Goal: Find specific page/section: Find specific page/section

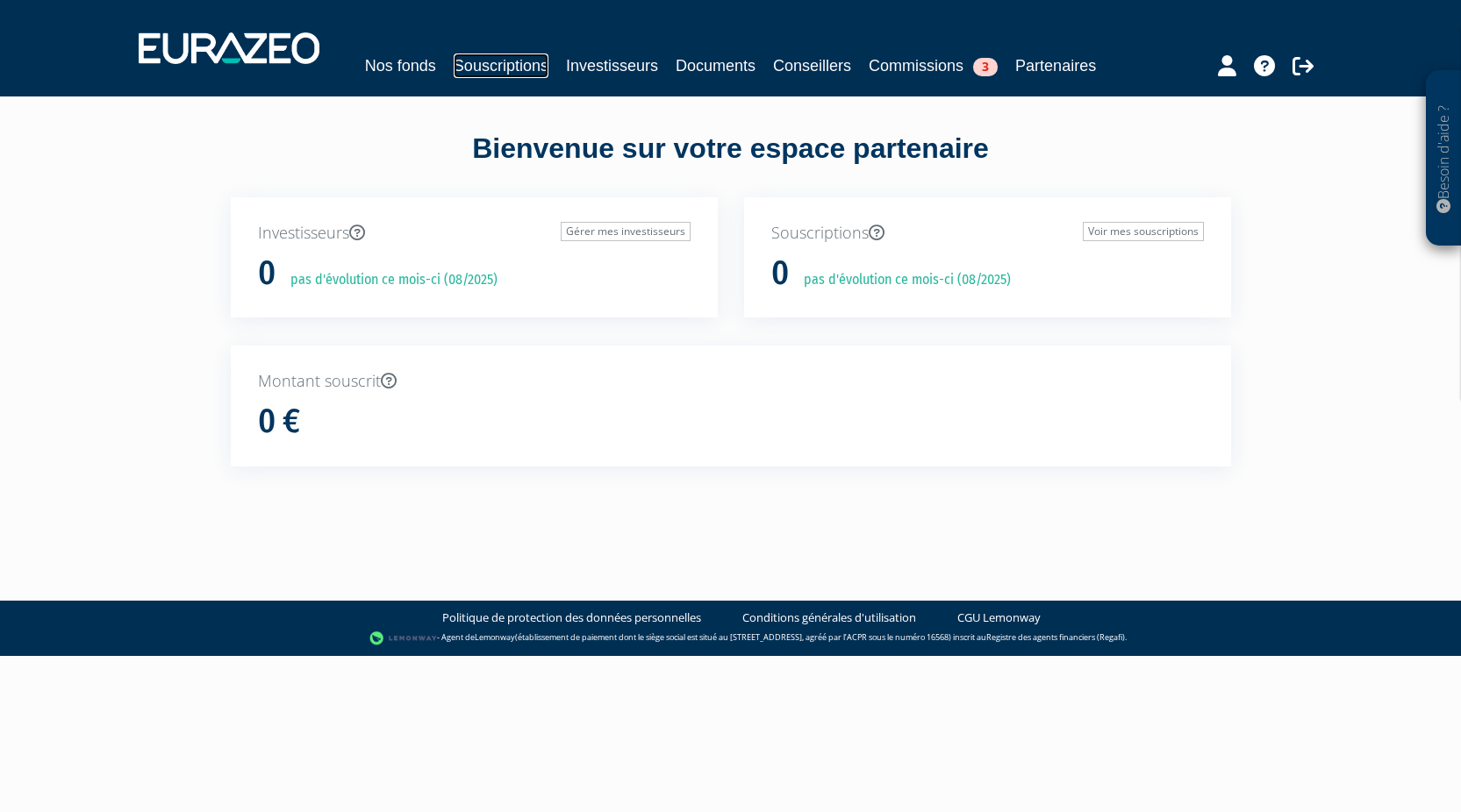
click at [493, 59] on link "Souscriptions" at bounding box center [500, 65] width 94 height 25
click at [683, 66] on link "Documents" at bounding box center [715, 65] width 80 height 25
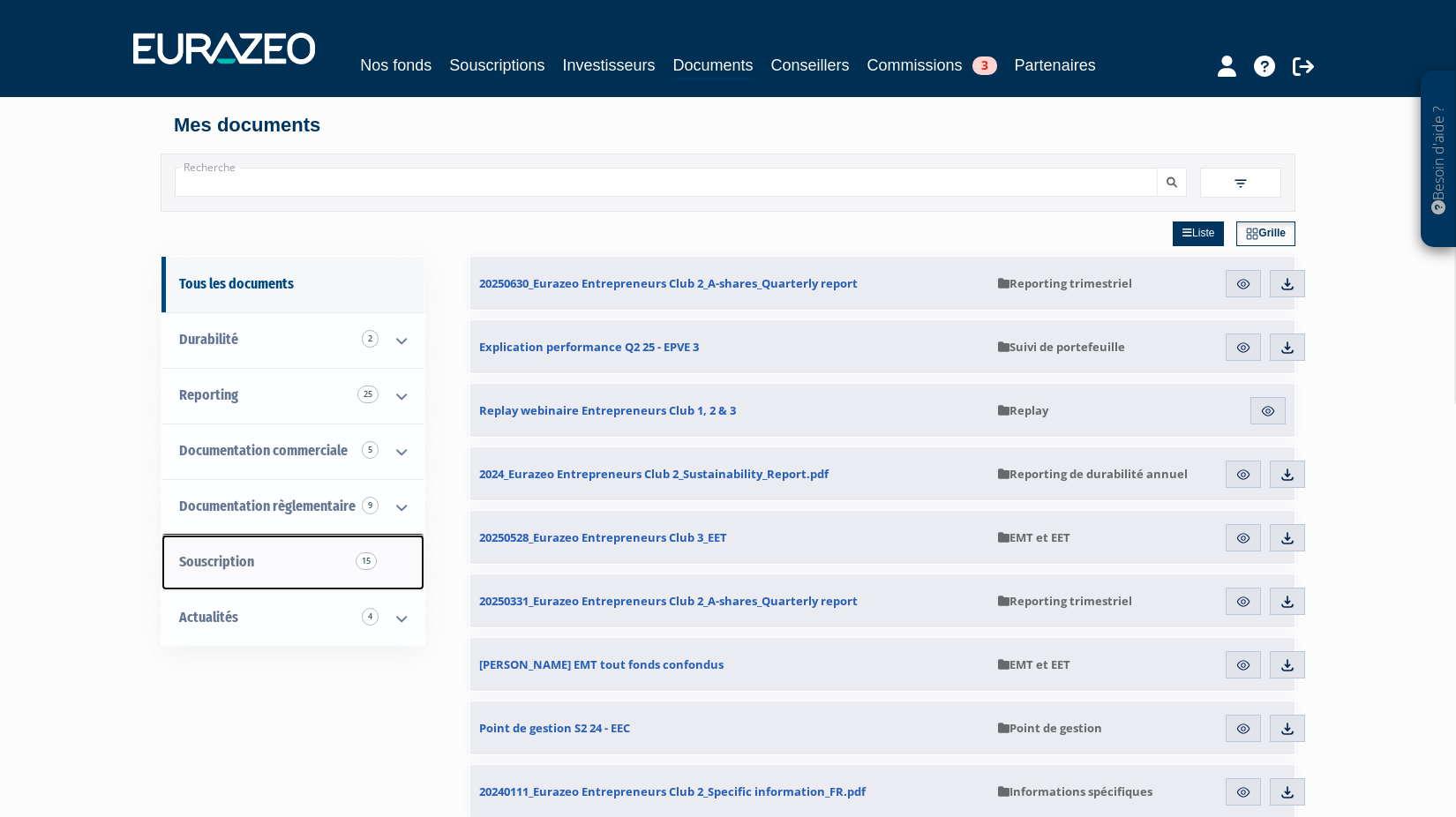
click at [365, 570] on link "Souscription 15" at bounding box center [293, 563] width 263 height 55
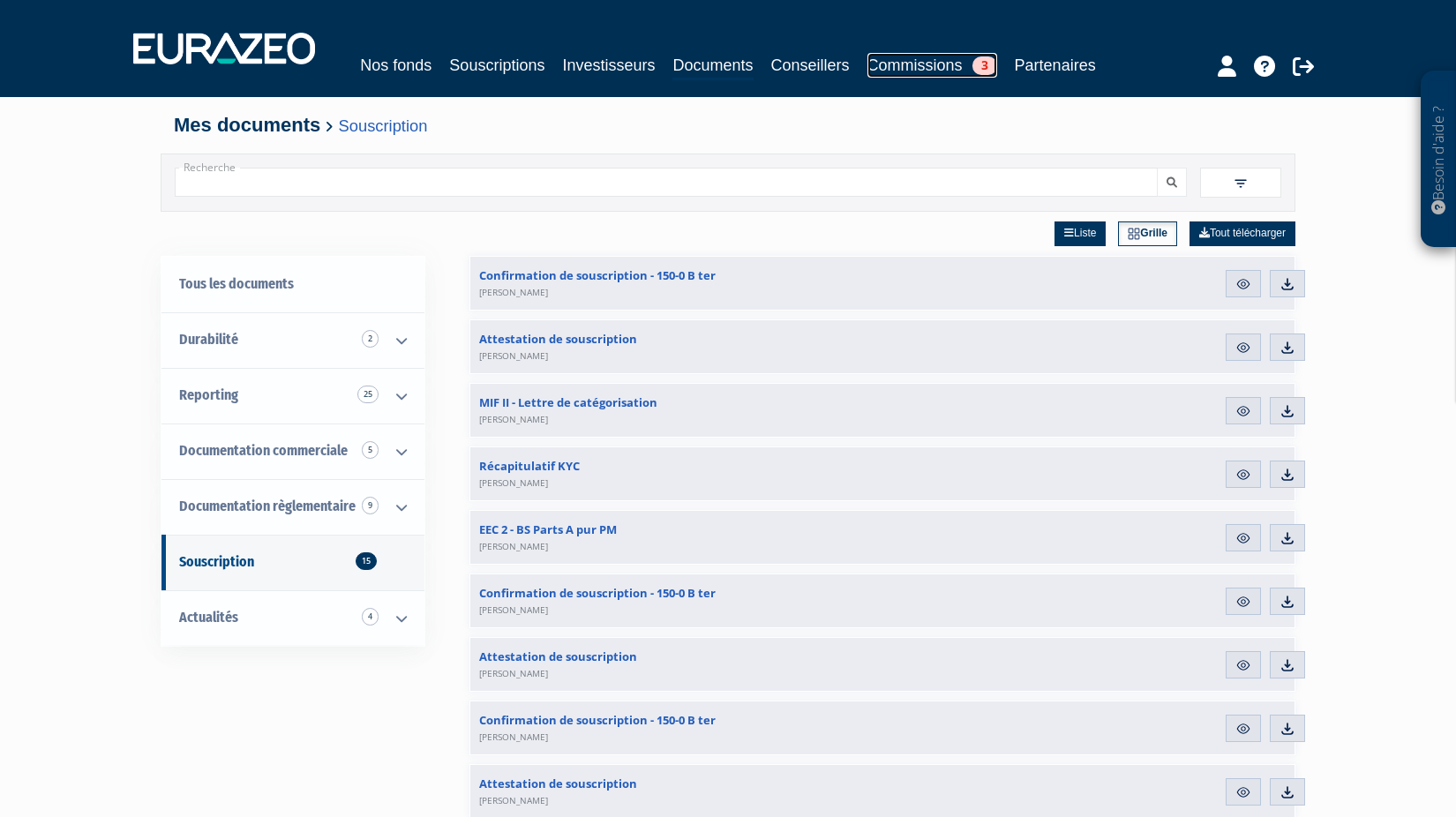
click at [897, 70] on link "Commissions 3" at bounding box center [932, 64] width 130 height 25
